Goal: Task Accomplishment & Management: Use online tool/utility

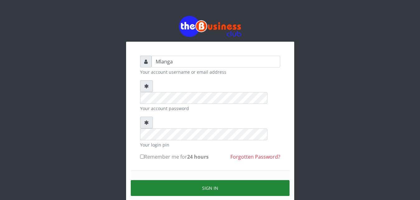
click at [209, 180] on button "Sign in" at bounding box center [210, 188] width 159 height 16
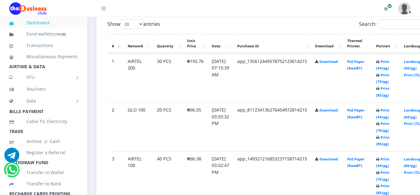
scroll to position [333, 0]
click at [389, 62] on link "Print (44/pg)" at bounding box center [382, 65] width 13 height 12
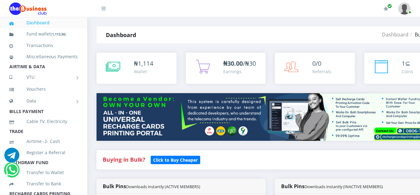
scroll to position [333, 0]
